Goal: Task Accomplishment & Management: Use online tool/utility

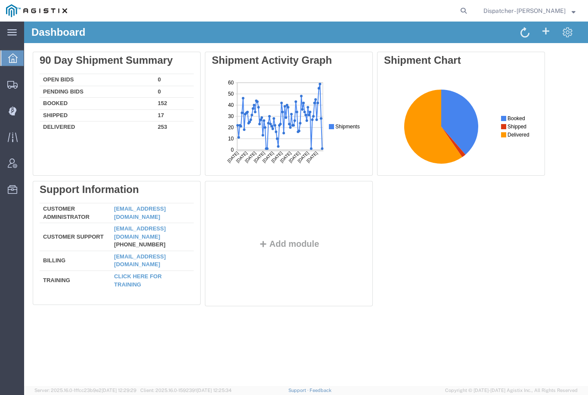
click at [11, 111] on icon at bounding box center [12, 111] width 8 height 9
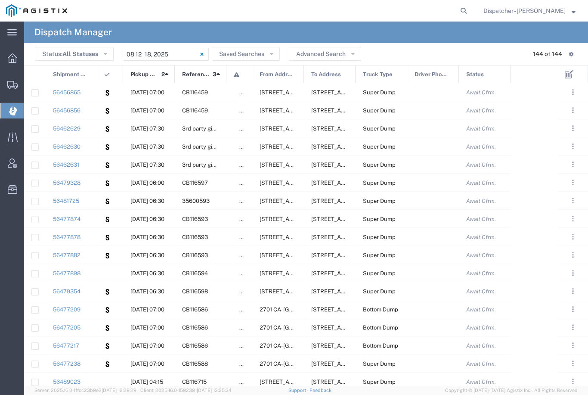
click at [180, 49] on input "[DATE] - [DATE]" at bounding box center [166, 54] width 86 height 13
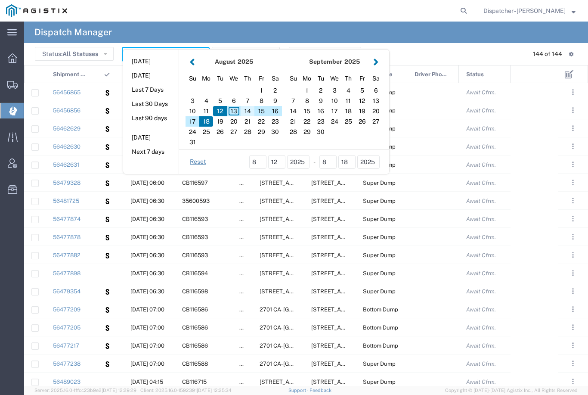
click at [245, 112] on div "14" at bounding box center [248, 111] width 14 height 10
click at [251, 110] on div "14" at bounding box center [248, 111] width 14 height 10
type input "[DATE]"
type input "[DATE] - [DATE]"
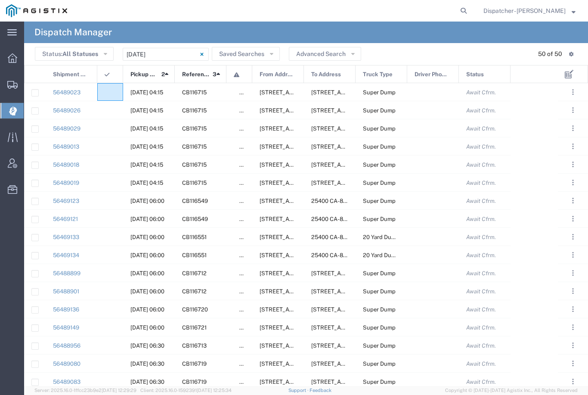
click at [105, 93] on agx-ag-table-icon-cell at bounding box center [108, 92] width 6 height 6
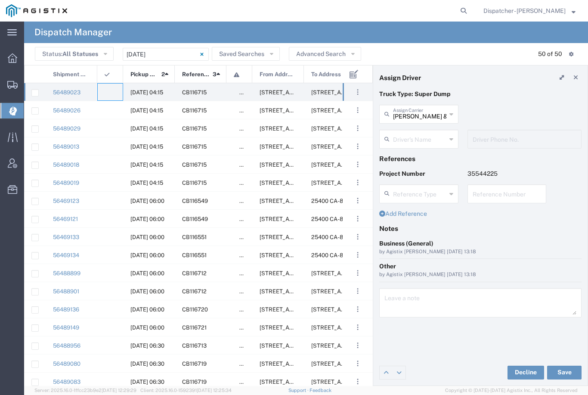
click at [436, 109] on input "[PERSON_NAME] & Sons Trucking, Inc" at bounding box center [419, 113] width 53 height 15
type input "R"
type input "[PERSON_NAME]"
click at [510, 97] on p "Truck Type: Super Dump" at bounding box center [481, 94] width 202 height 9
